Goal: Information Seeking & Learning: Learn about a topic

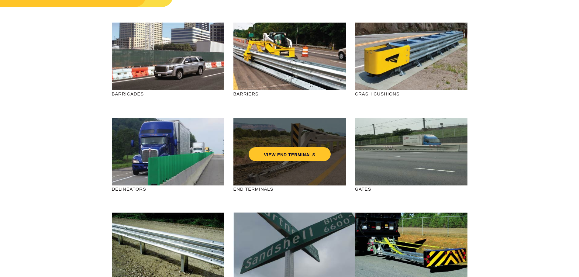
scroll to position [91, 0]
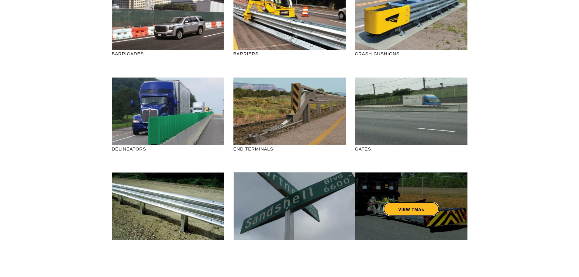
click at [402, 210] on link "VIEW TMAs" at bounding box center [411, 209] width 56 height 14
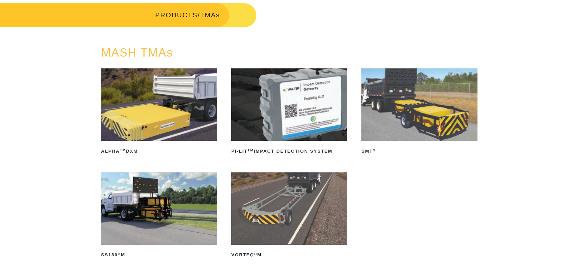
scroll to position [30, 0]
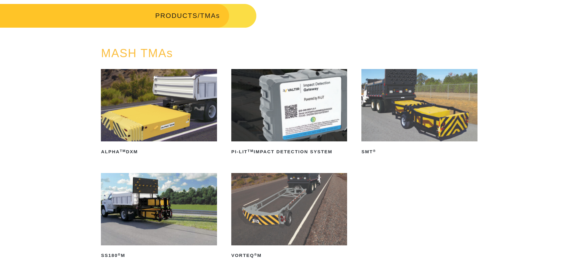
click at [422, 118] on img at bounding box center [419, 105] width 116 height 72
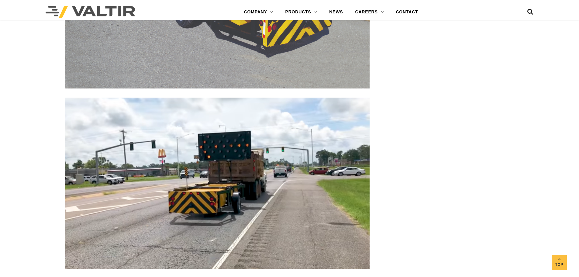
scroll to position [911, 0]
